Goal: Task Accomplishment & Management: Complete application form

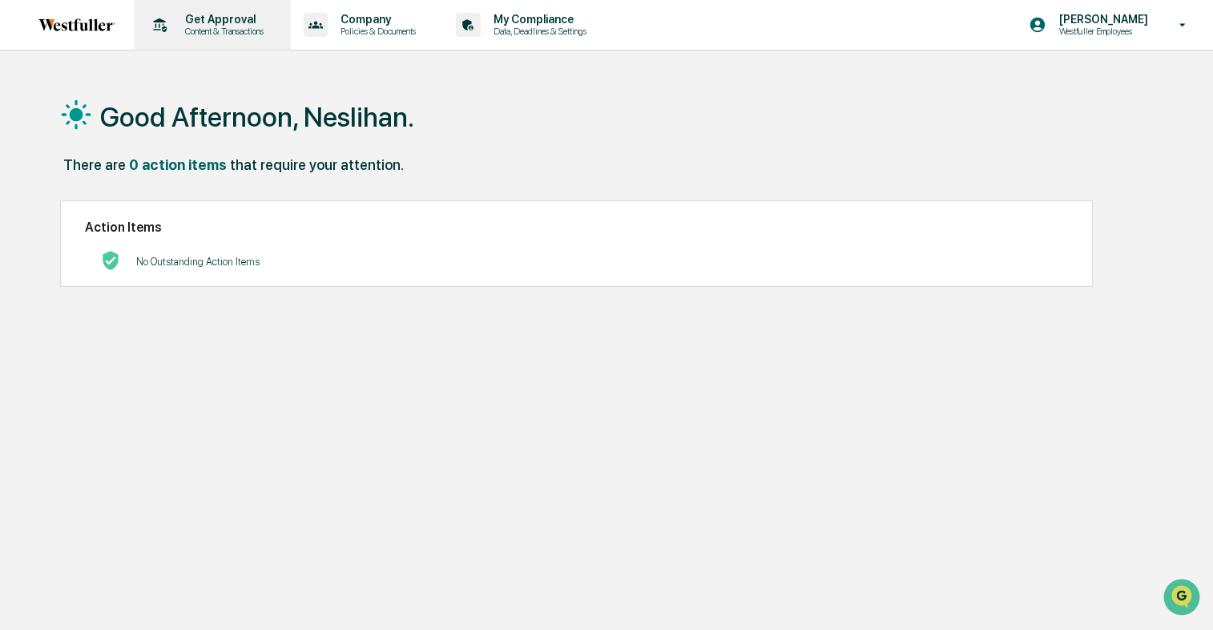
click at [196, 13] on p "Get Approval" at bounding box center [221, 19] width 99 height 13
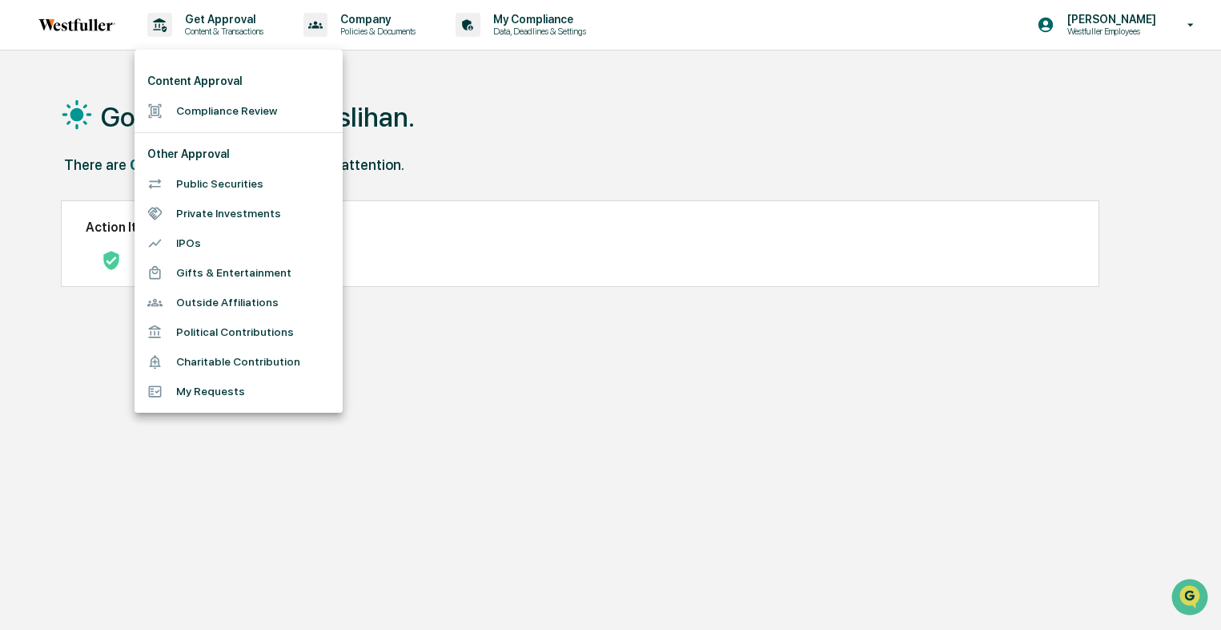
click at [206, 107] on li "Compliance Review" at bounding box center [239, 111] width 208 height 30
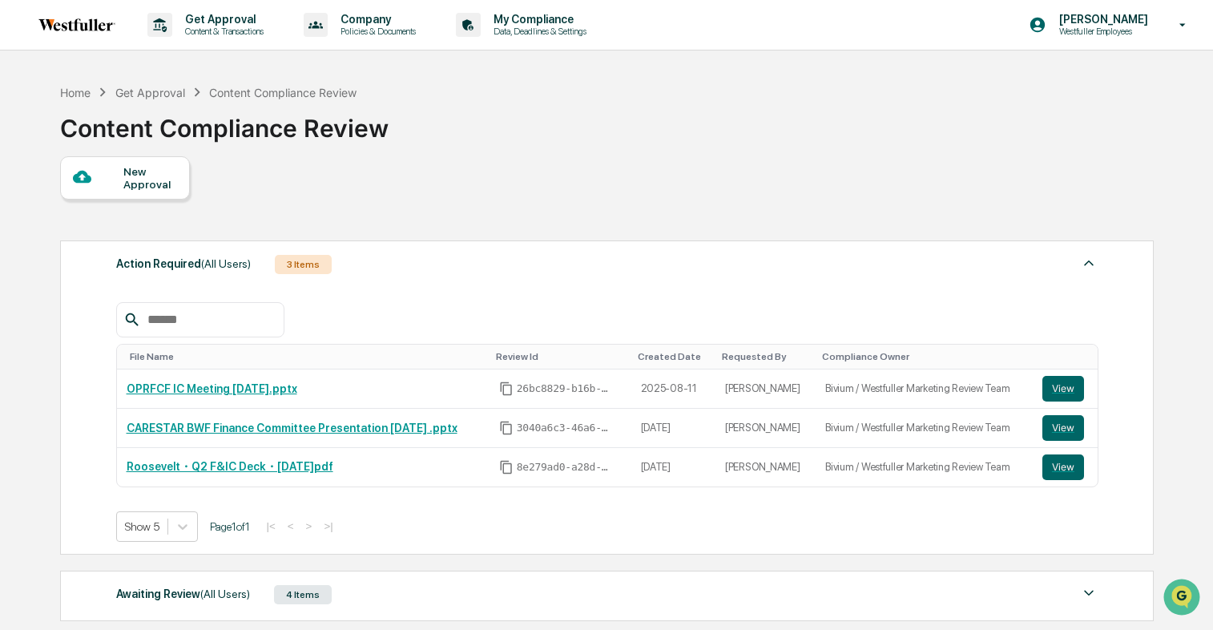
click at [175, 176] on div "New Approval" at bounding box center [150, 178] width 54 height 26
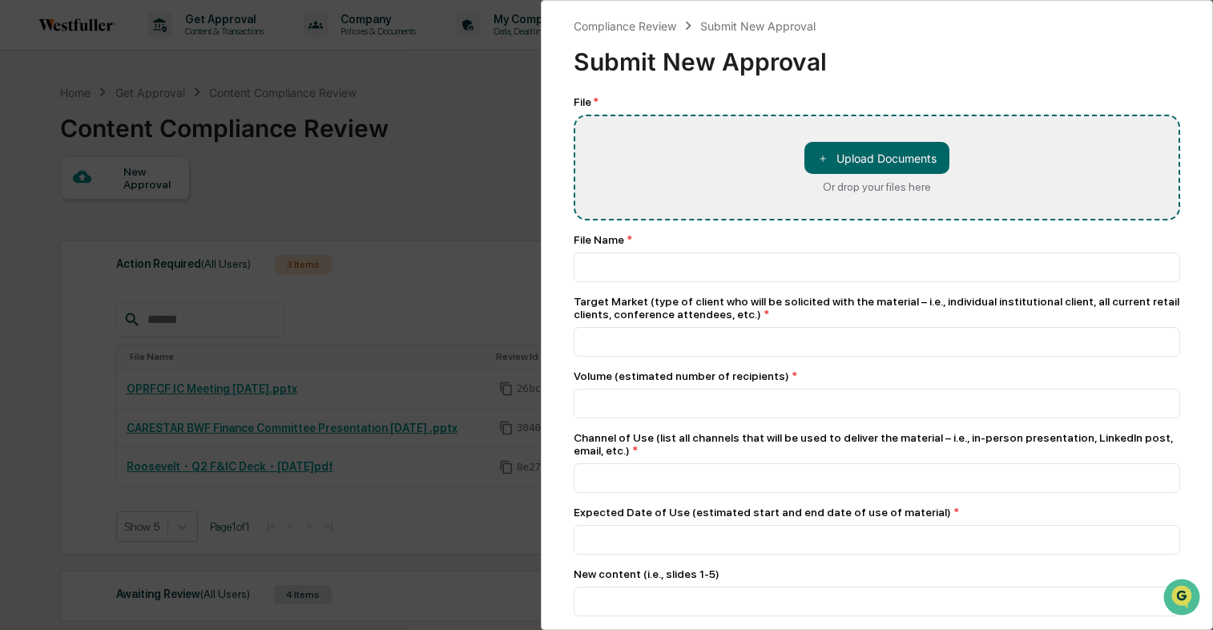
type input "**********"
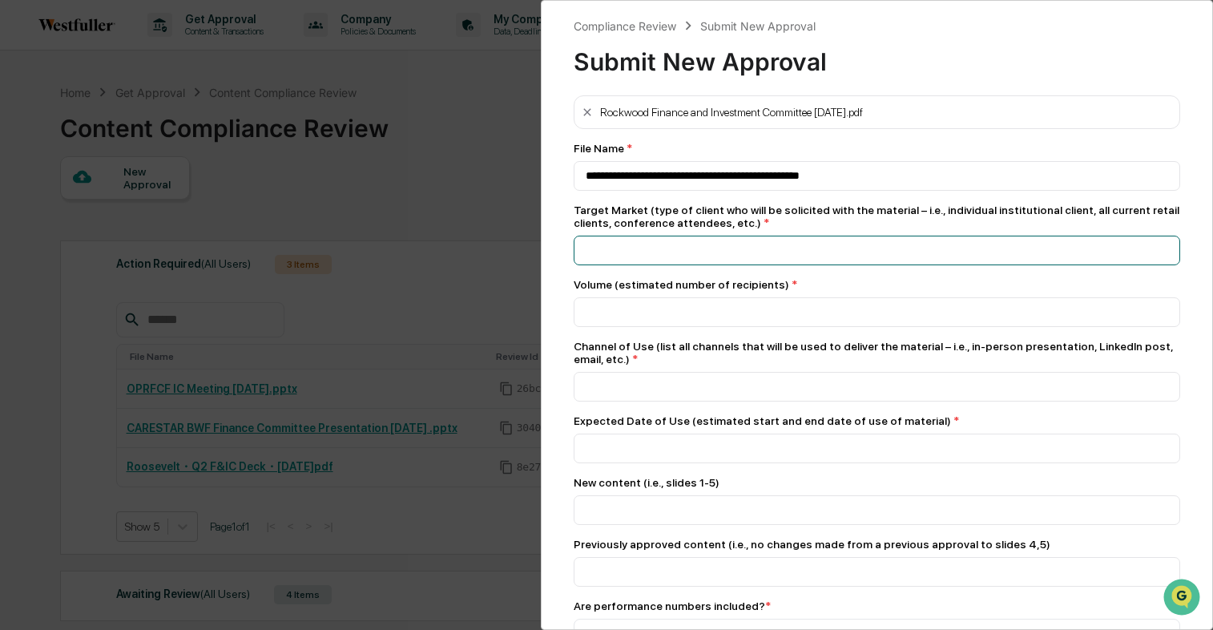
click at [662, 191] on input at bounding box center [876, 176] width 606 height 30
type input "**********"
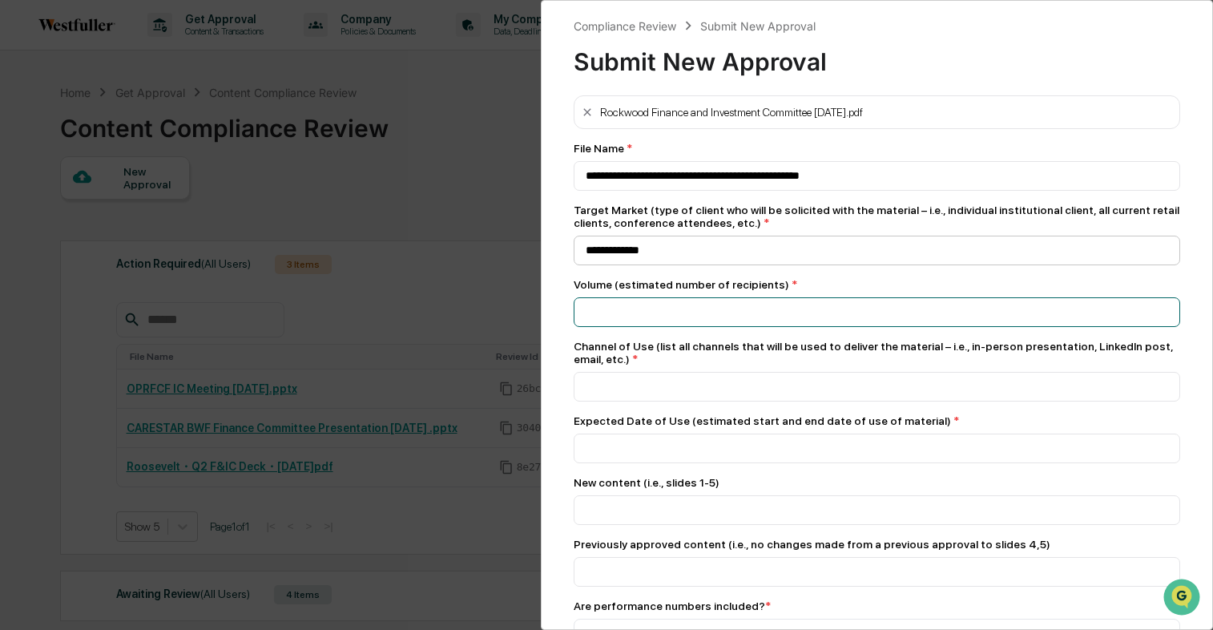
type input "*"
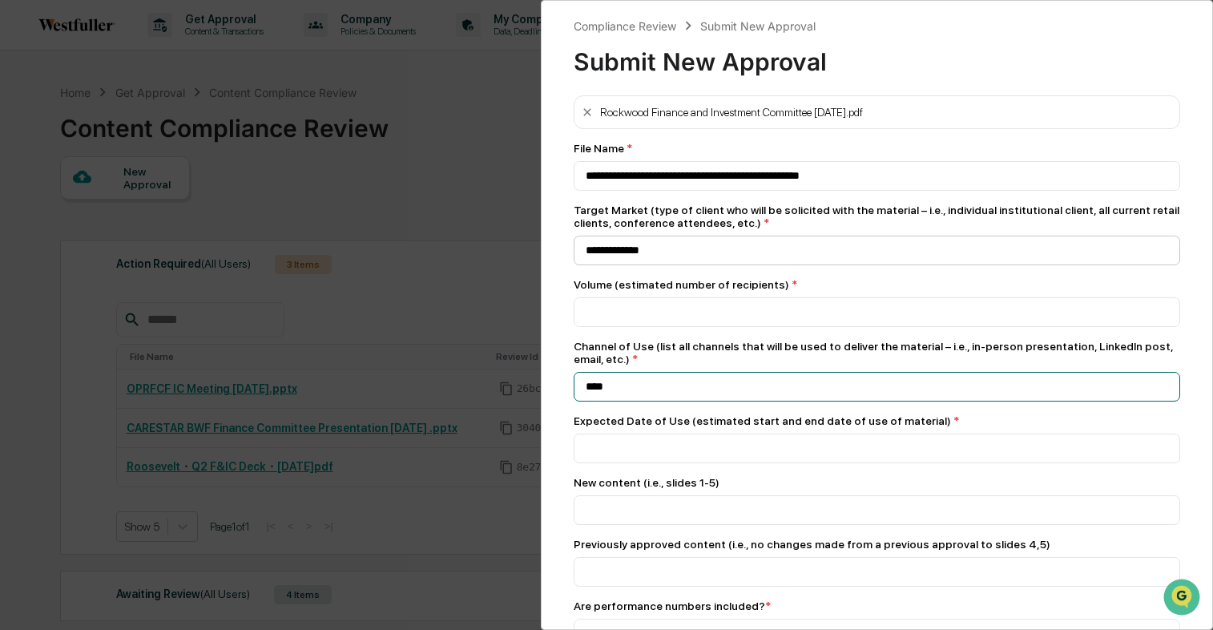
type input "****"
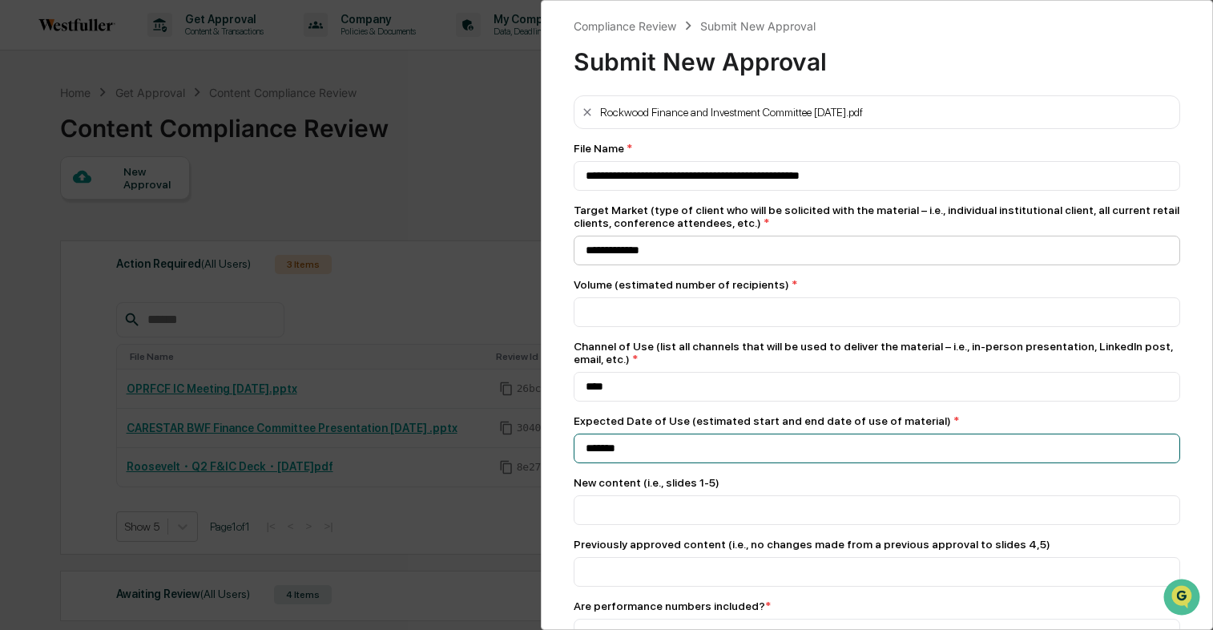
type input "*******"
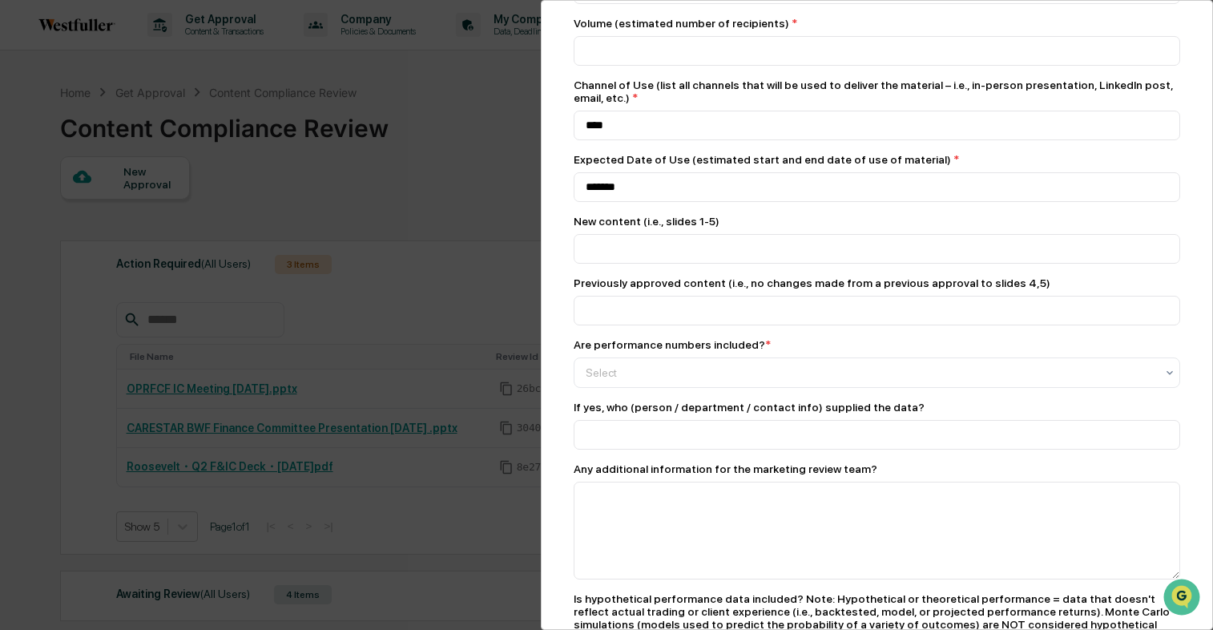
scroll to position [348, 0]
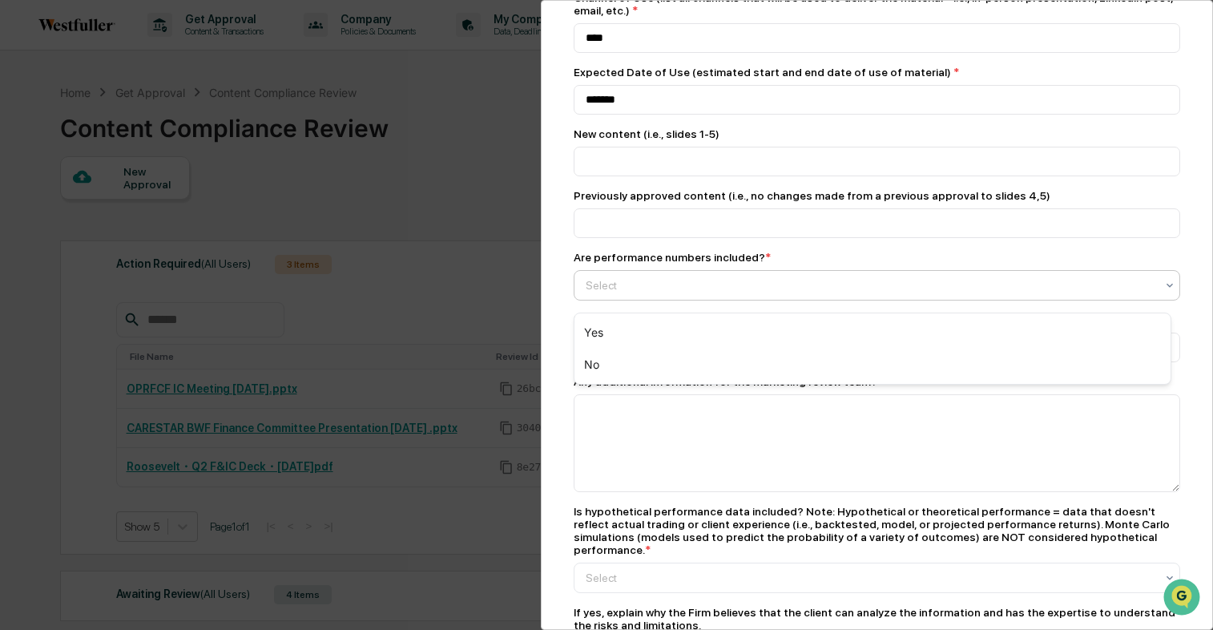
click at [785, 282] on div "Select" at bounding box center [869, 285] width 585 height 22
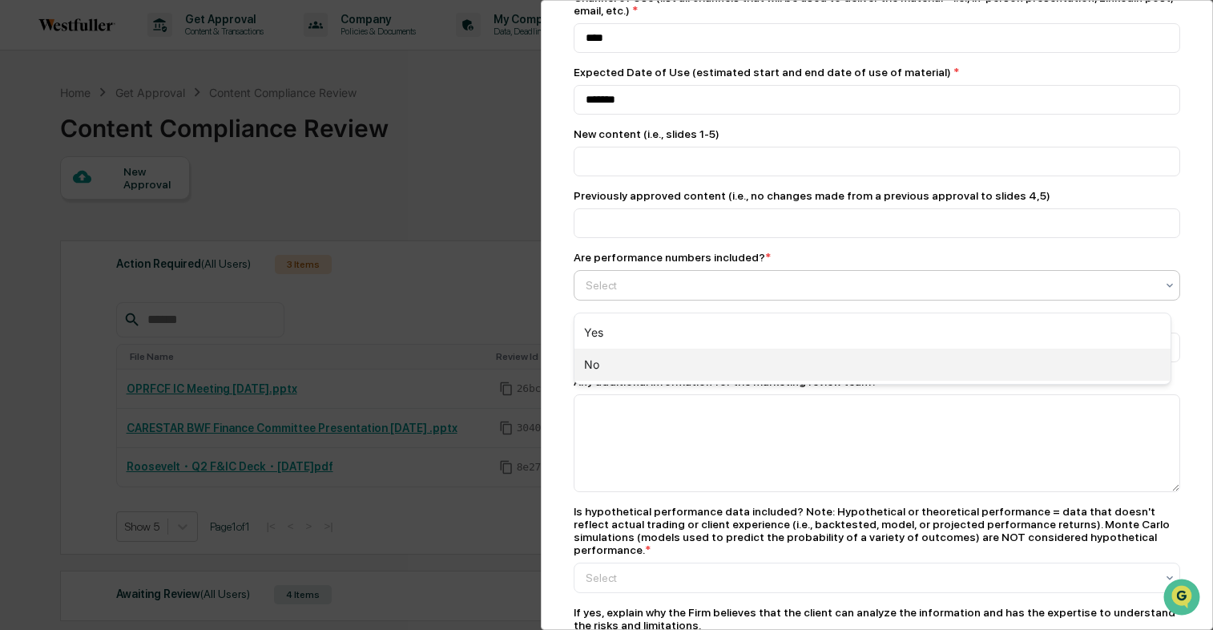
click at [696, 352] on div "No" at bounding box center [872, 364] width 596 height 32
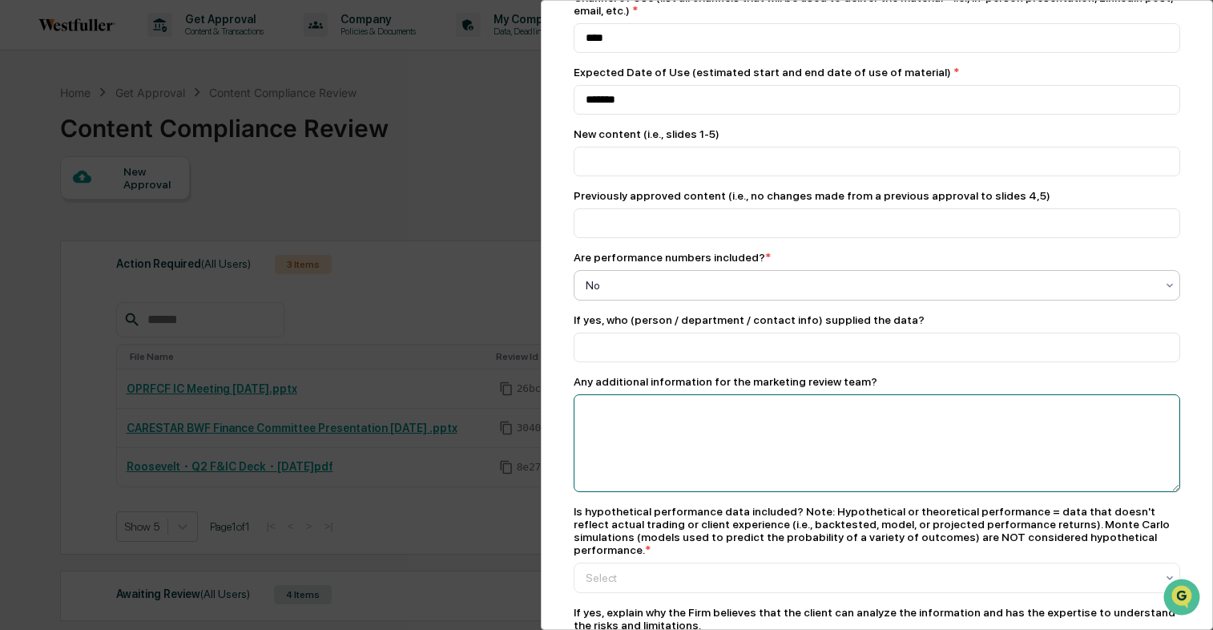
click at [676, 426] on textarea at bounding box center [876, 443] width 606 height 98
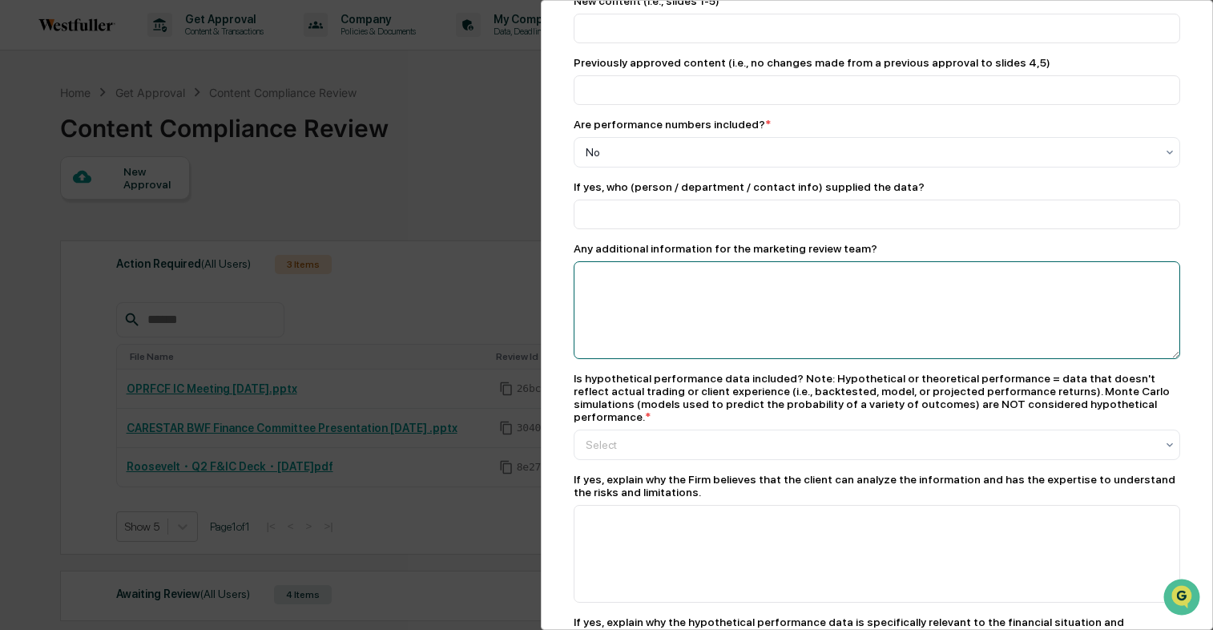
scroll to position [493, 0]
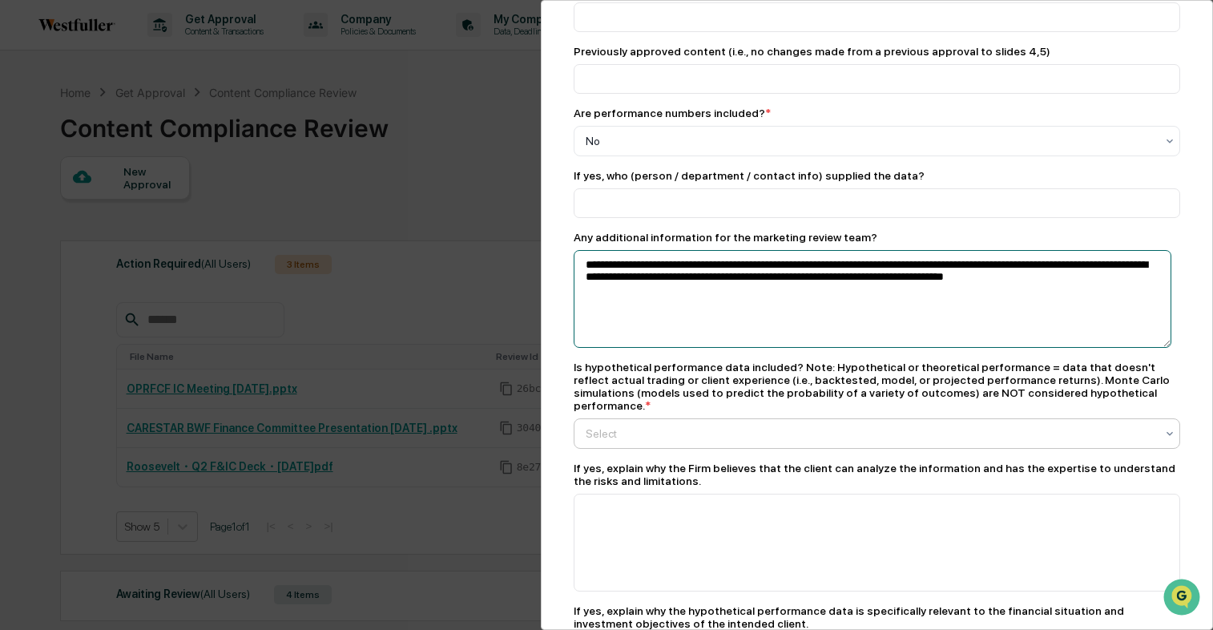
type textarea "**********"
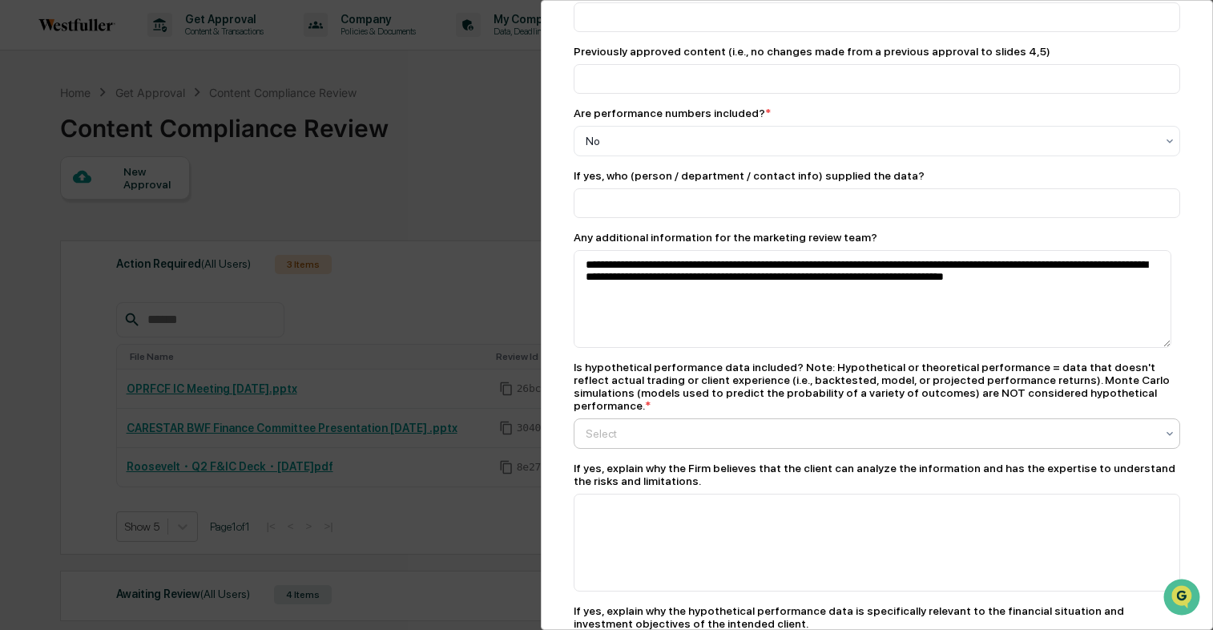
click at [665, 149] on div at bounding box center [869, 141] width 569 height 16
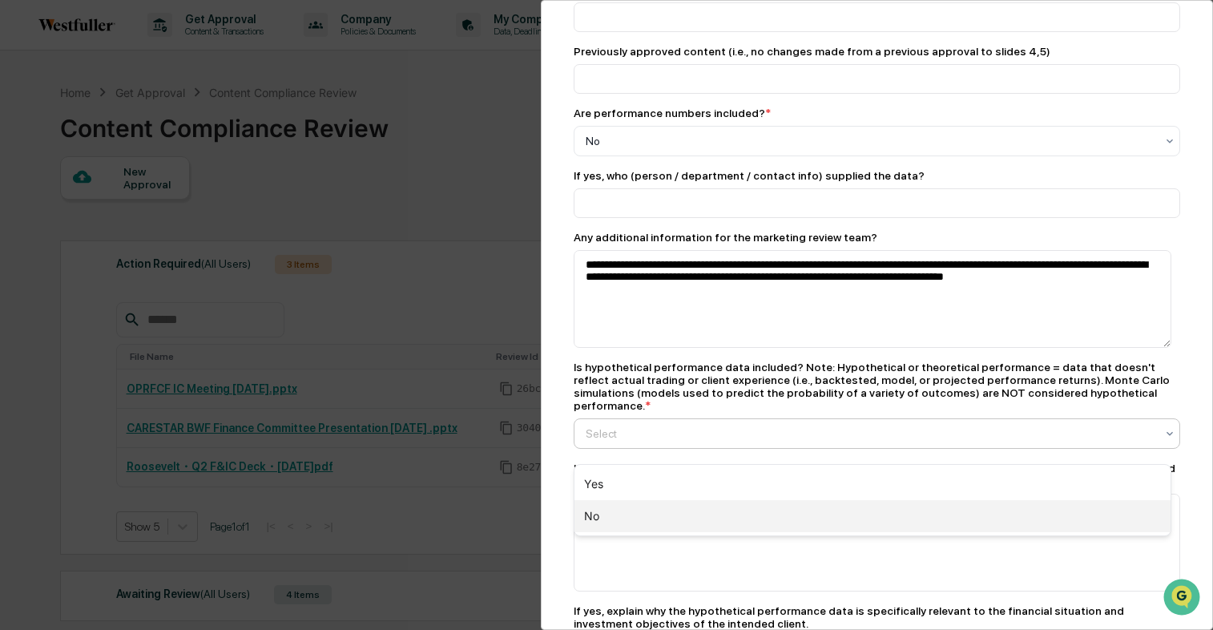
click at [634, 504] on div "No" at bounding box center [872, 516] width 596 height 32
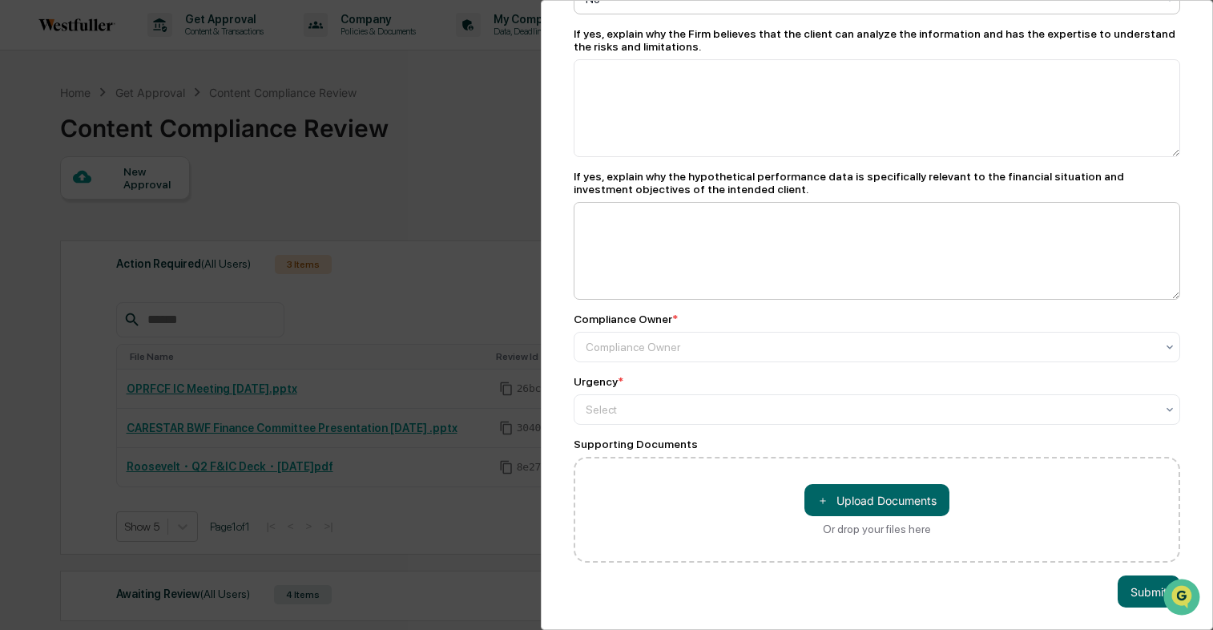
scroll to position [953, 0]
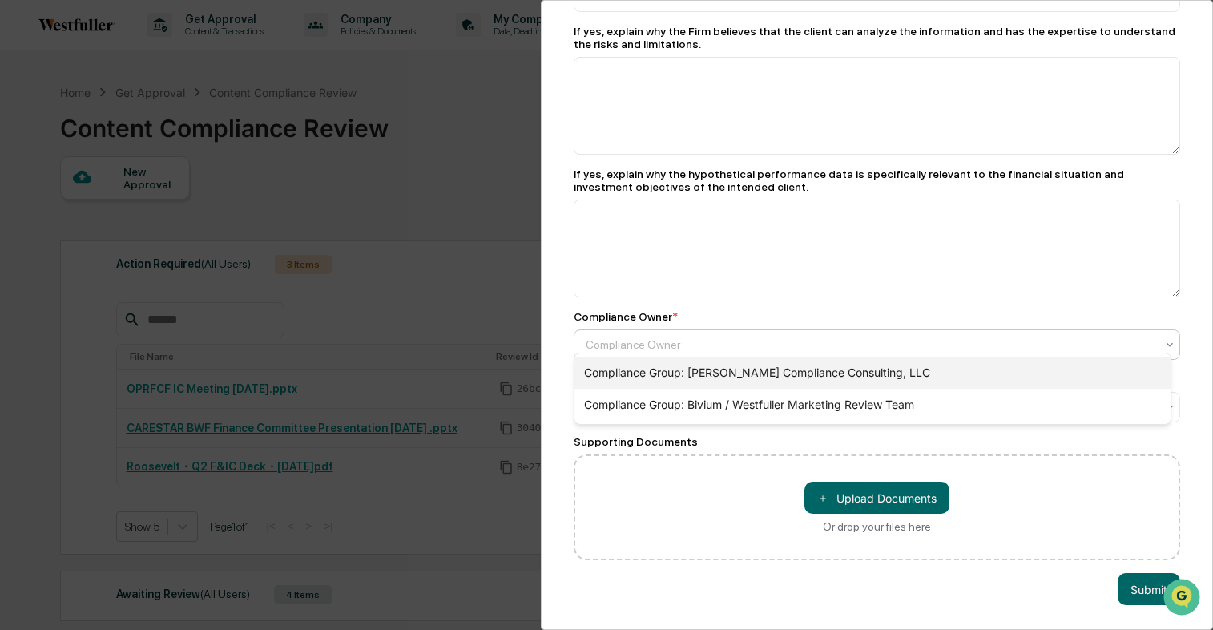
click at [682, 367] on div "Compliance Group: [PERSON_NAME] Compliance Consulting, LLC" at bounding box center [872, 372] width 596 height 32
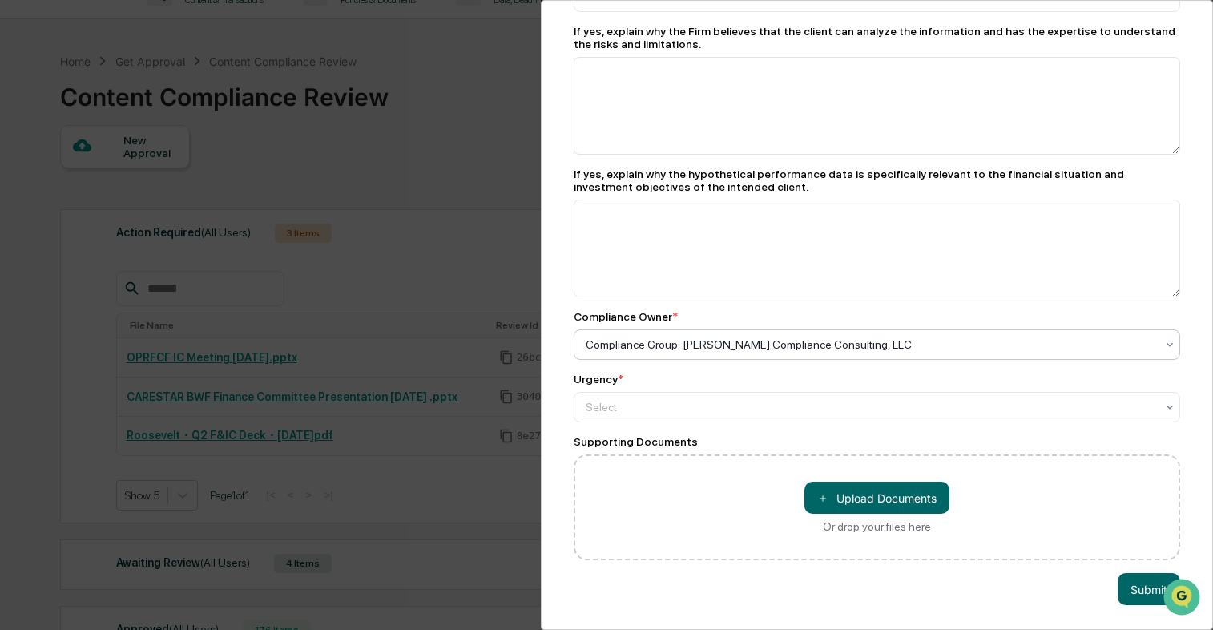
scroll to position [36, 0]
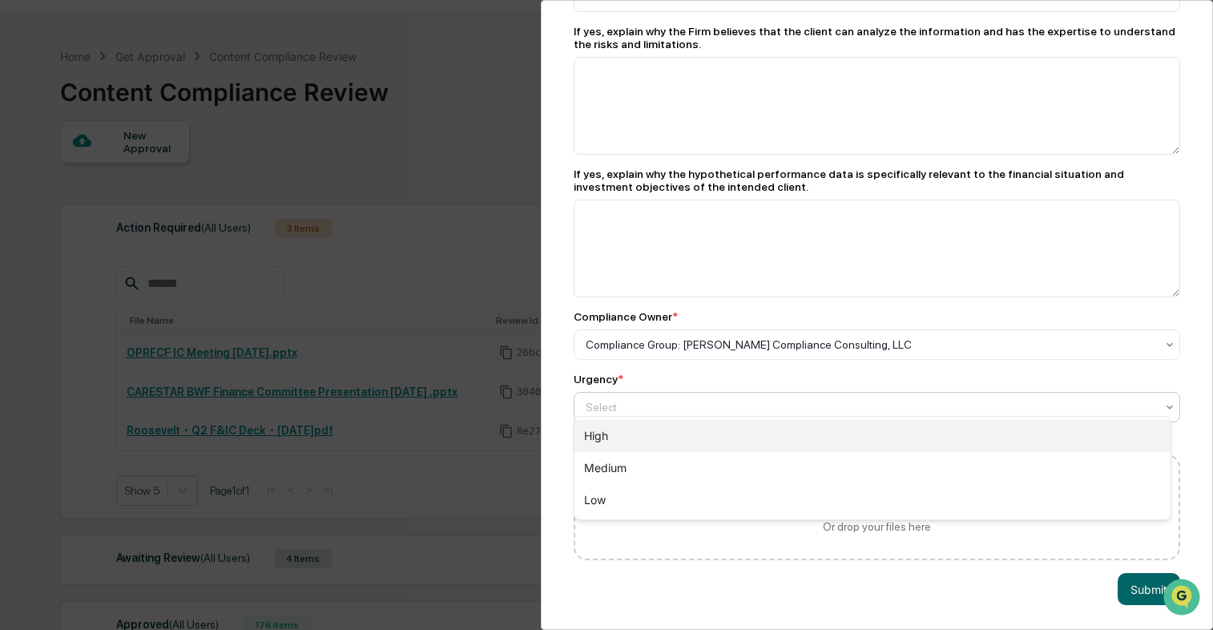
click at [664, 426] on div "High" at bounding box center [872, 436] width 596 height 32
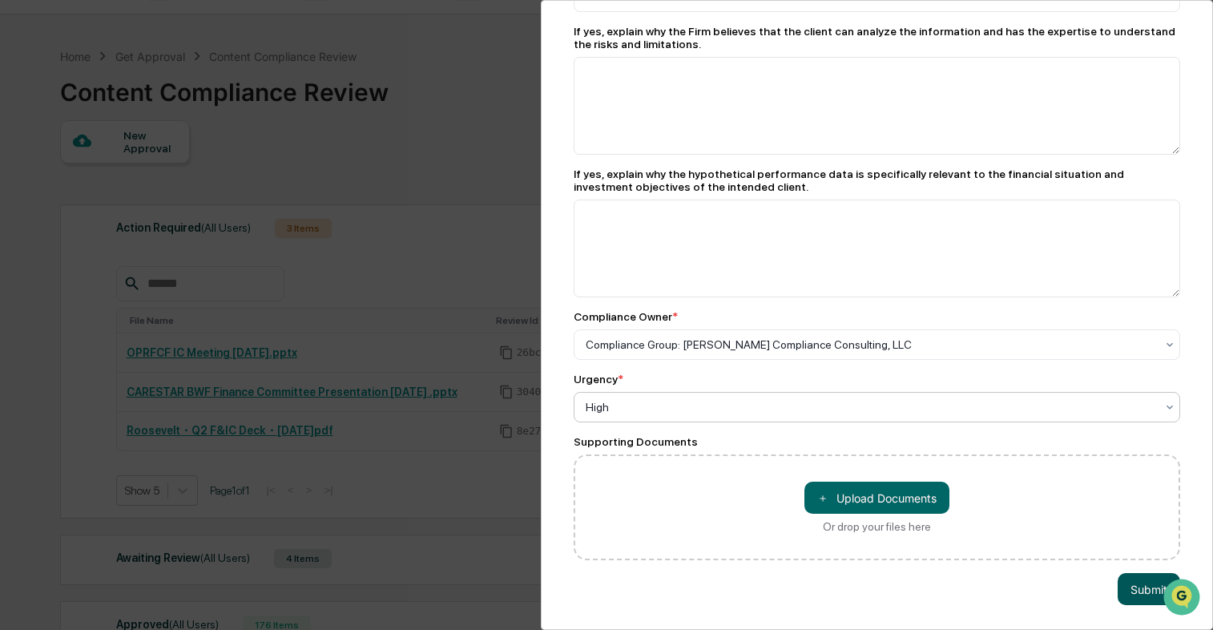
click at [1148, 584] on button "Submit" at bounding box center [1148, 589] width 62 height 32
click at [1141, 583] on button "Submit" at bounding box center [1148, 589] width 62 height 32
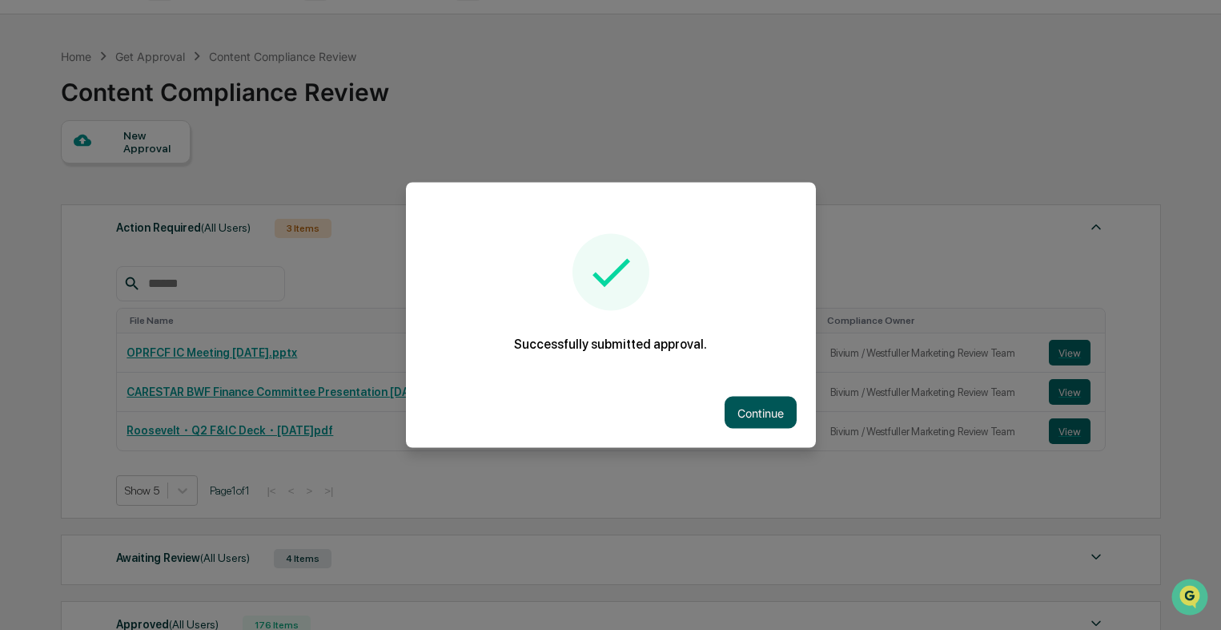
click at [770, 408] on button "Continue" at bounding box center [761, 412] width 72 height 32
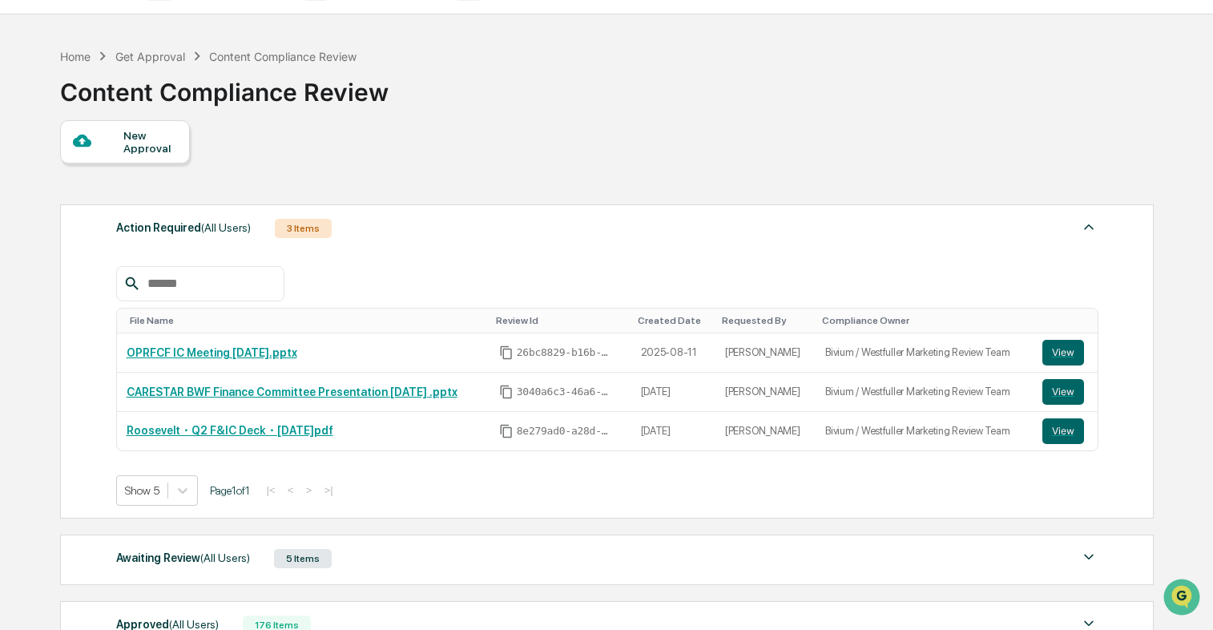
scroll to position [242, 0]
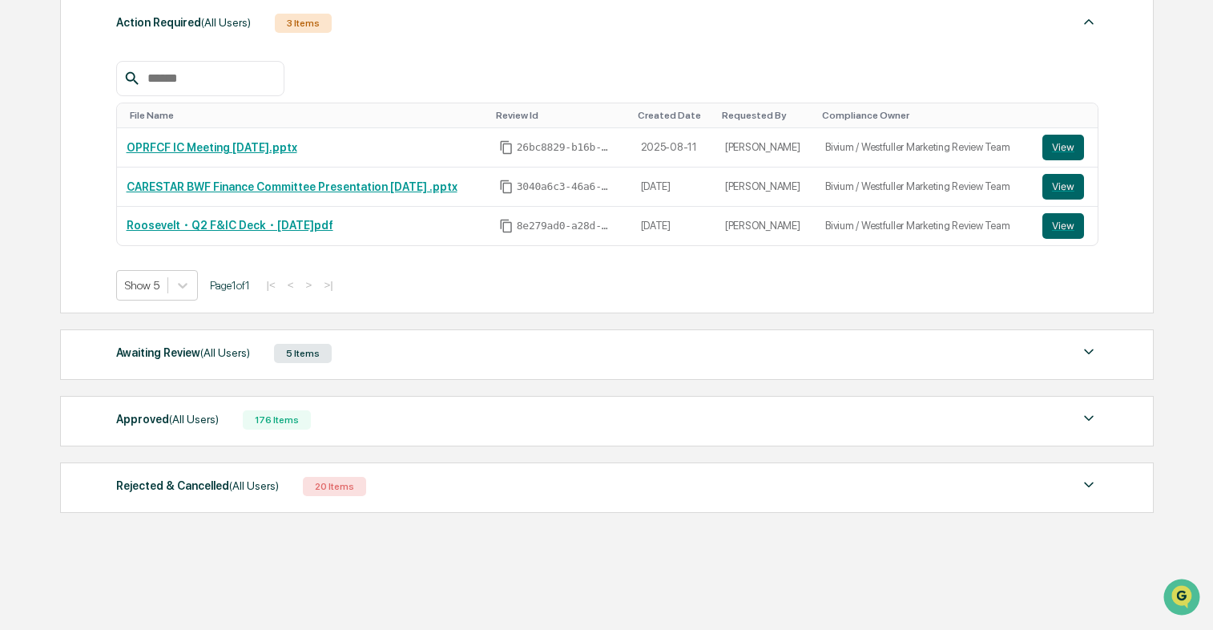
click at [250, 351] on span "(All Users)" at bounding box center [225, 352] width 50 height 13
